Goal: Task Accomplishment & Management: Complete application form

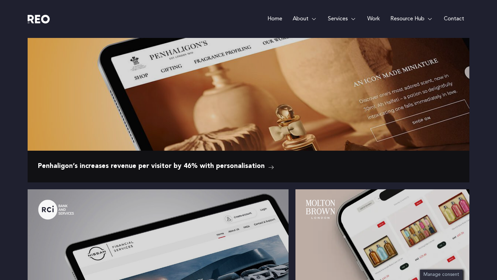
scroll to position [930, 0]
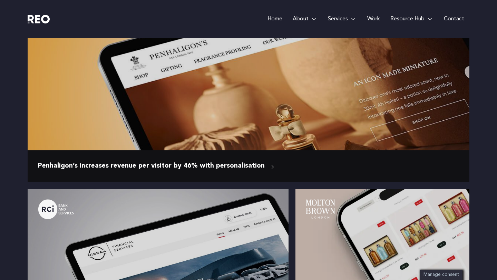
click at [288, 122] on span "Careers" at bounding box center [287, 124] width 20 height 9
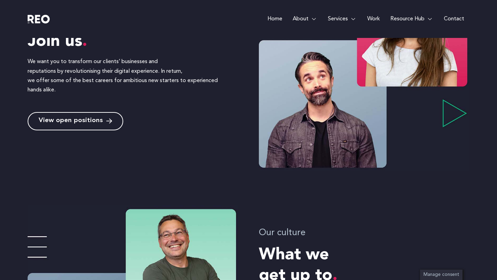
click at [114, 124] on link "View open positions" at bounding box center [76, 121] width 96 height 18
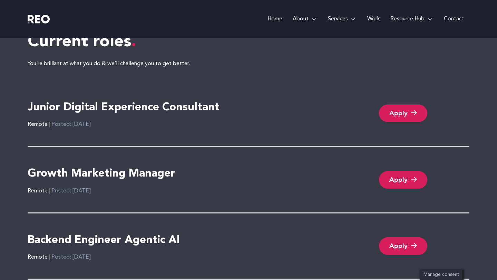
scroll to position [1467, 0]
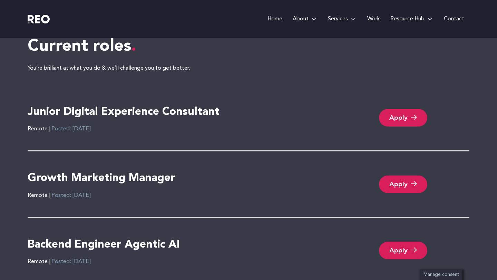
click at [167, 111] on h4 "Junior Digital Experience Consultant" at bounding box center [124, 112] width 192 height 14
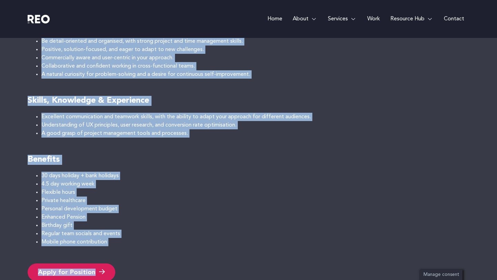
scroll to position [433, 0]
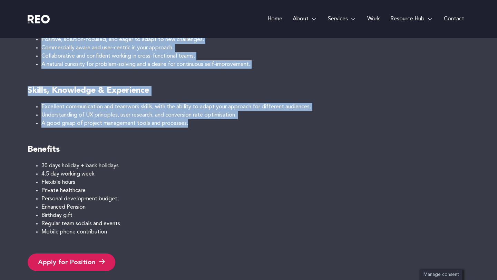
drag, startPoint x: 28, startPoint y: 63, endPoint x: 227, endPoint y: 127, distance: 209.0
copy div "Do you want to work for one of the UKs leading customer experience agencies, al…"
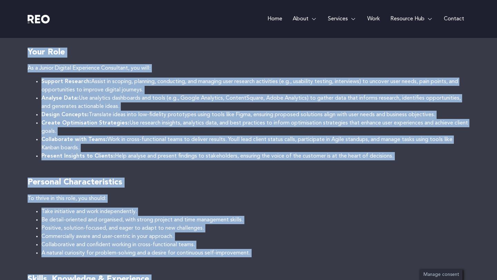
scroll to position [237, 0]
